Goal: Navigation & Orientation: Find specific page/section

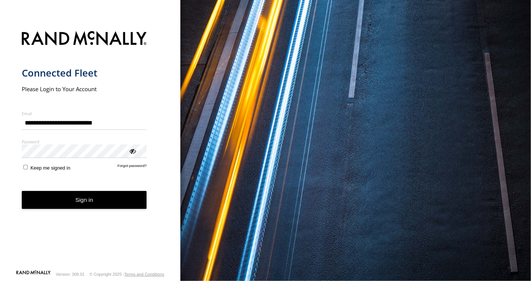
click at [97, 123] on input "**********" at bounding box center [84, 123] width 125 height 14
type input "**********"
click at [90, 199] on button "Sign in" at bounding box center [84, 200] width 125 height 18
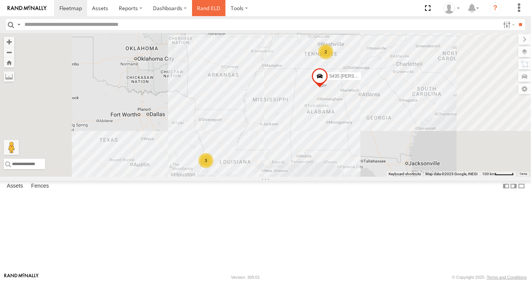
click at [207, 9] on link "Rand ELD" at bounding box center [209, 8] width 34 height 16
